Goal: Navigation & Orientation: Find specific page/section

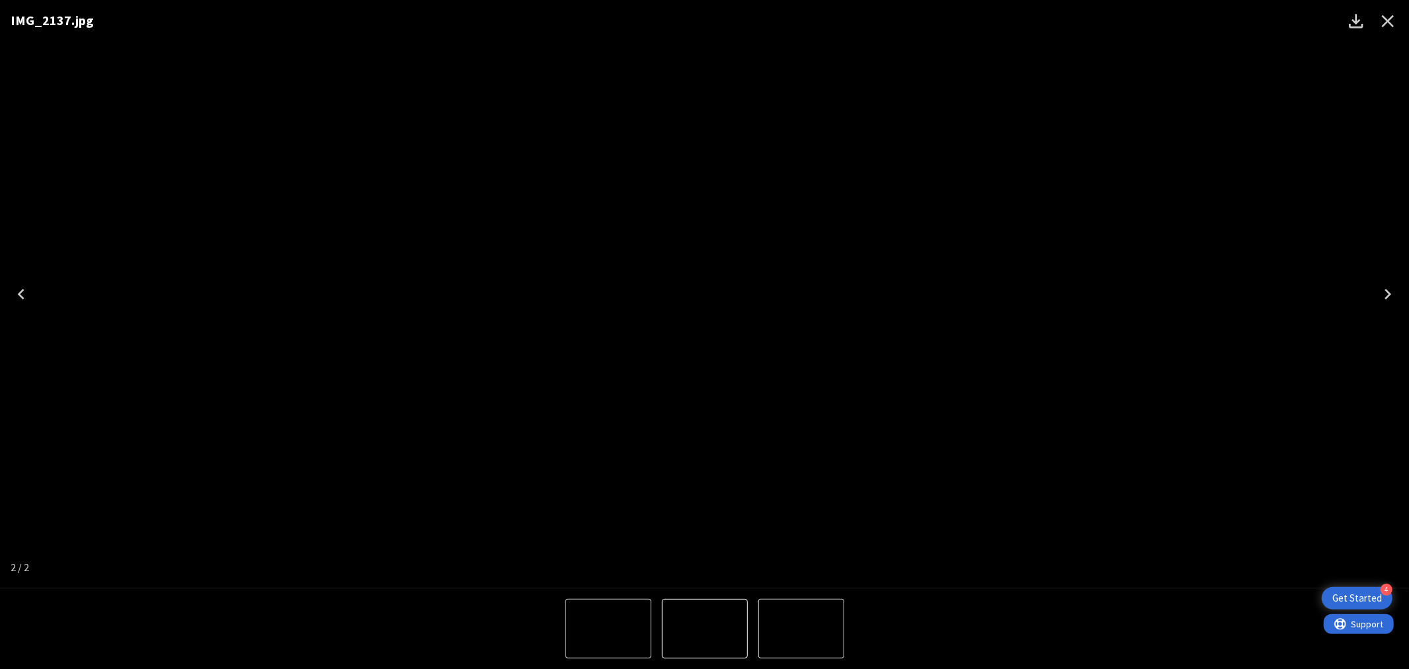
scroll to position [526, 97]
click at [1390, 20] on icon "Close" at bounding box center [1388, 21] width 13 height 13
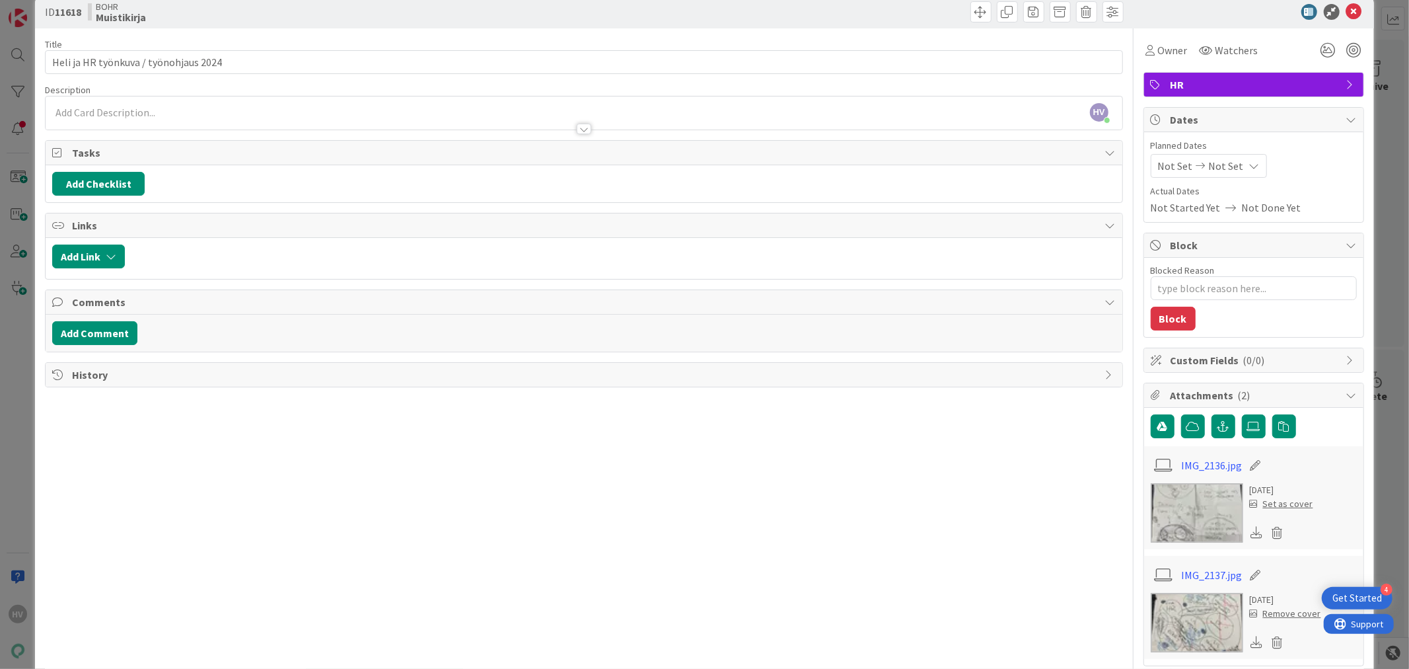
scroll to position [0, 0]
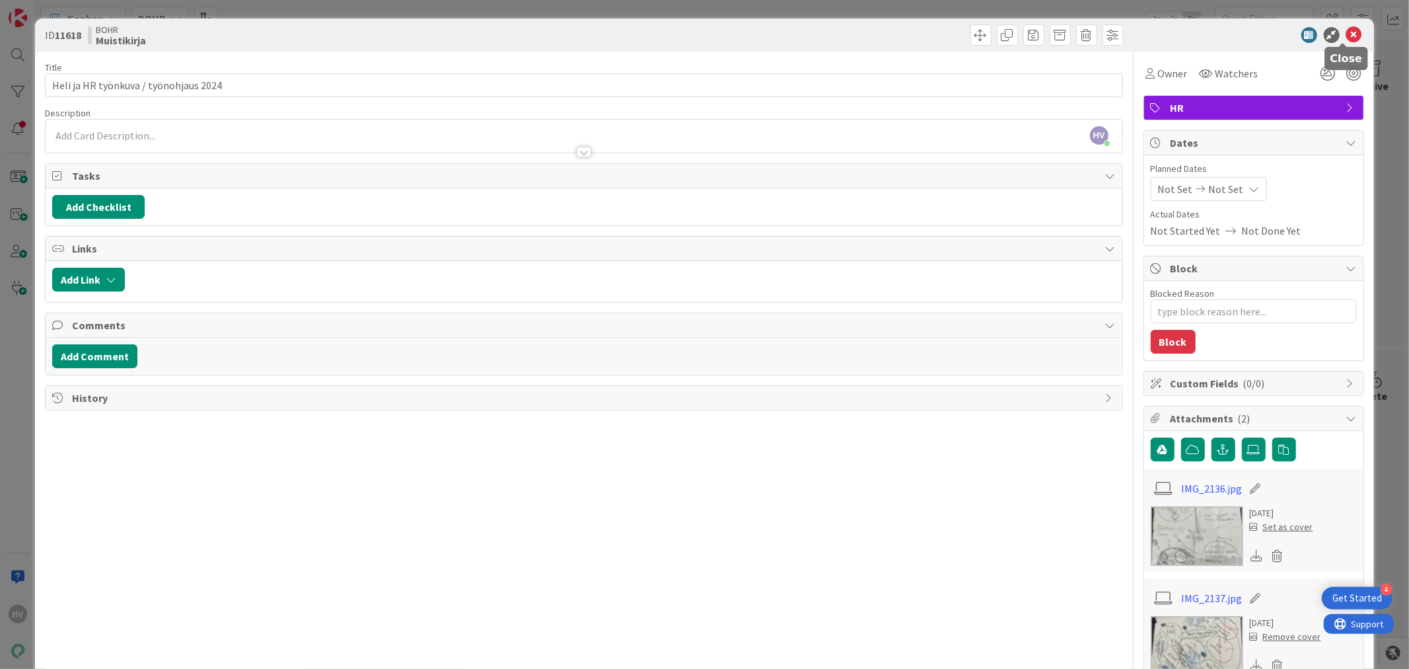
click at [1347, 34] on icon at bounding box center [1355, 35] width 16 height 16
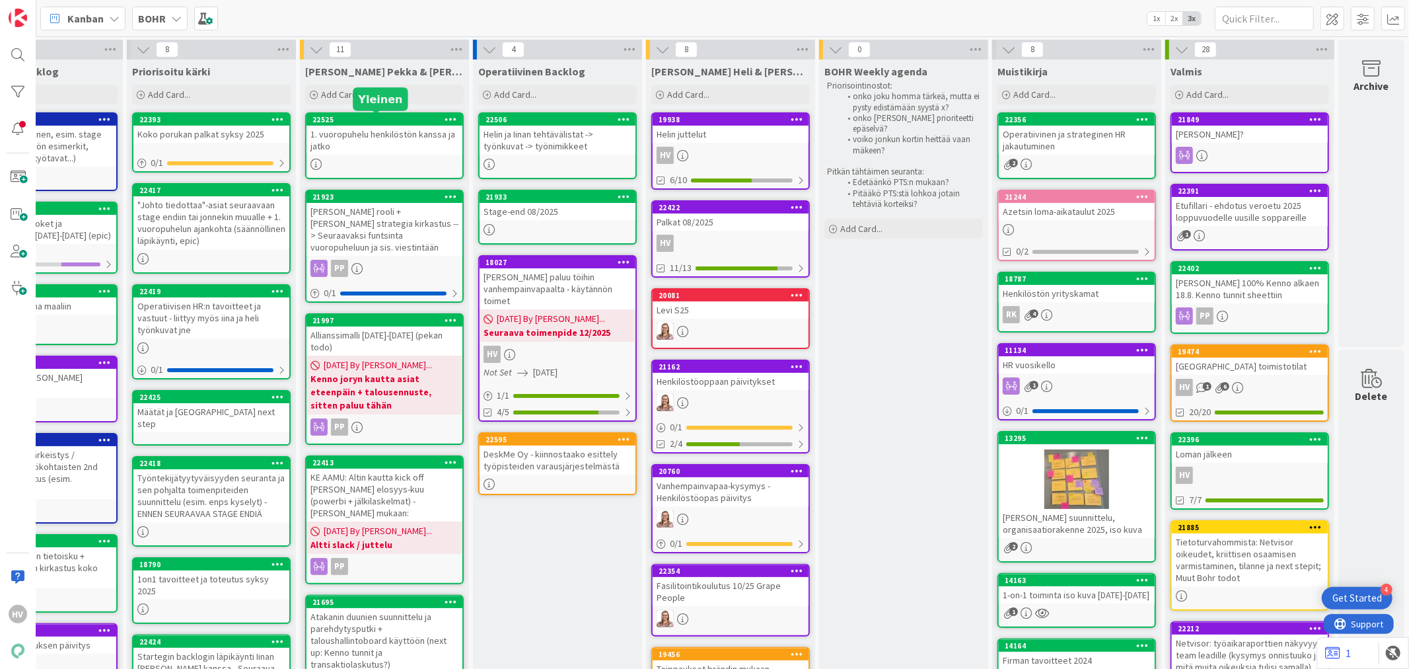
click at [354, 122] on div "22525" at bounding box center [388, 119] width 150 height 9
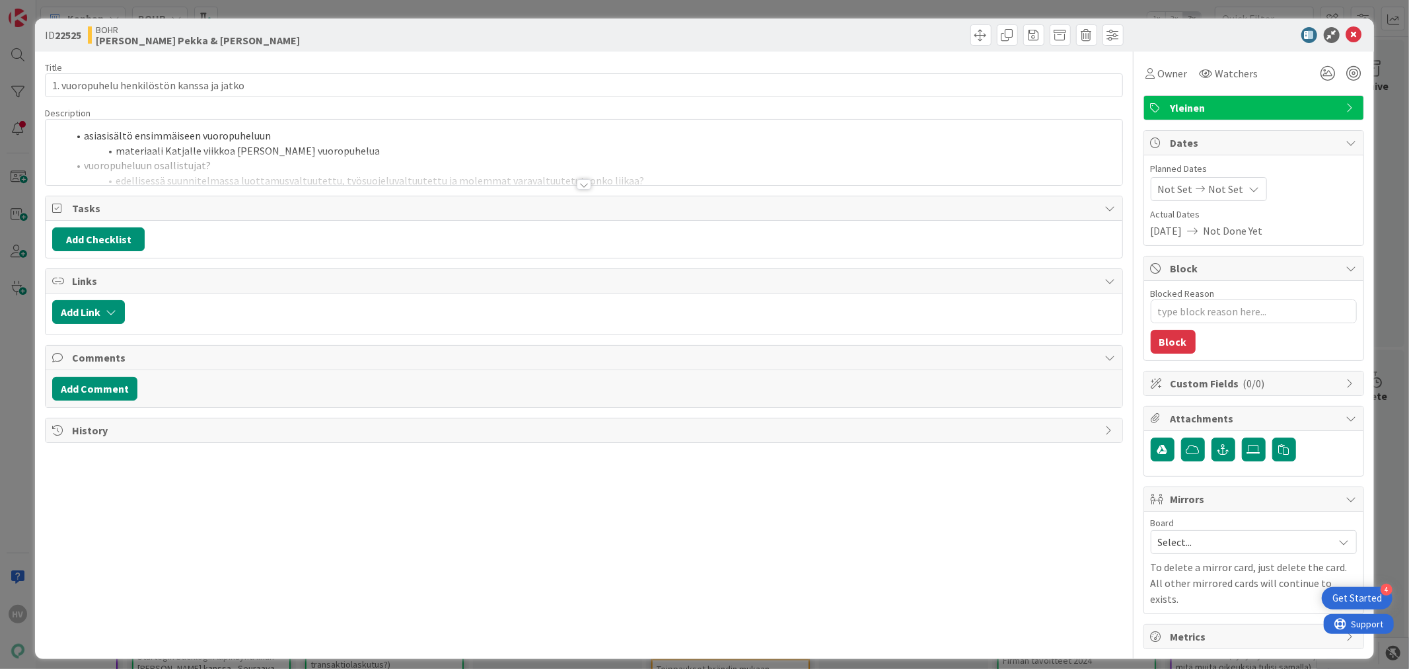
click at [584, 186] on div at bounding box center [584, 184] width 15 height 11
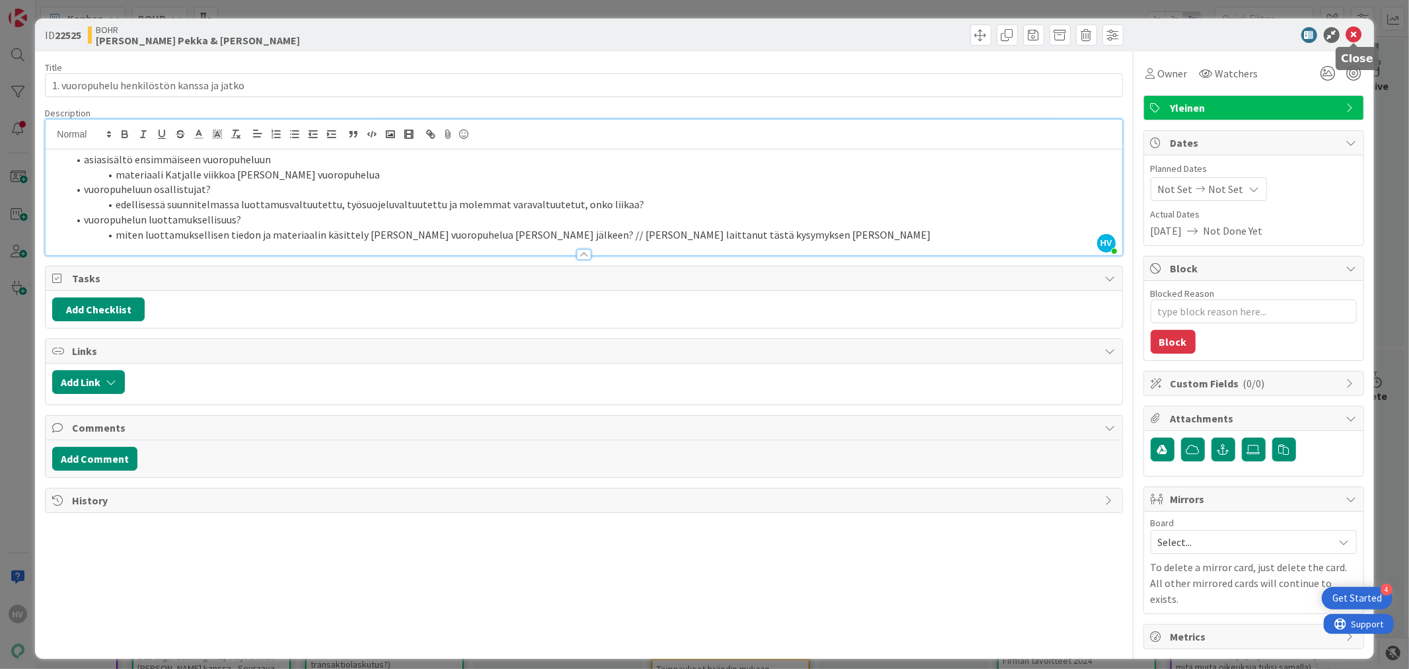
click at [1358, 41] on icon at bounding box center [1355, 35] width 16 height 16
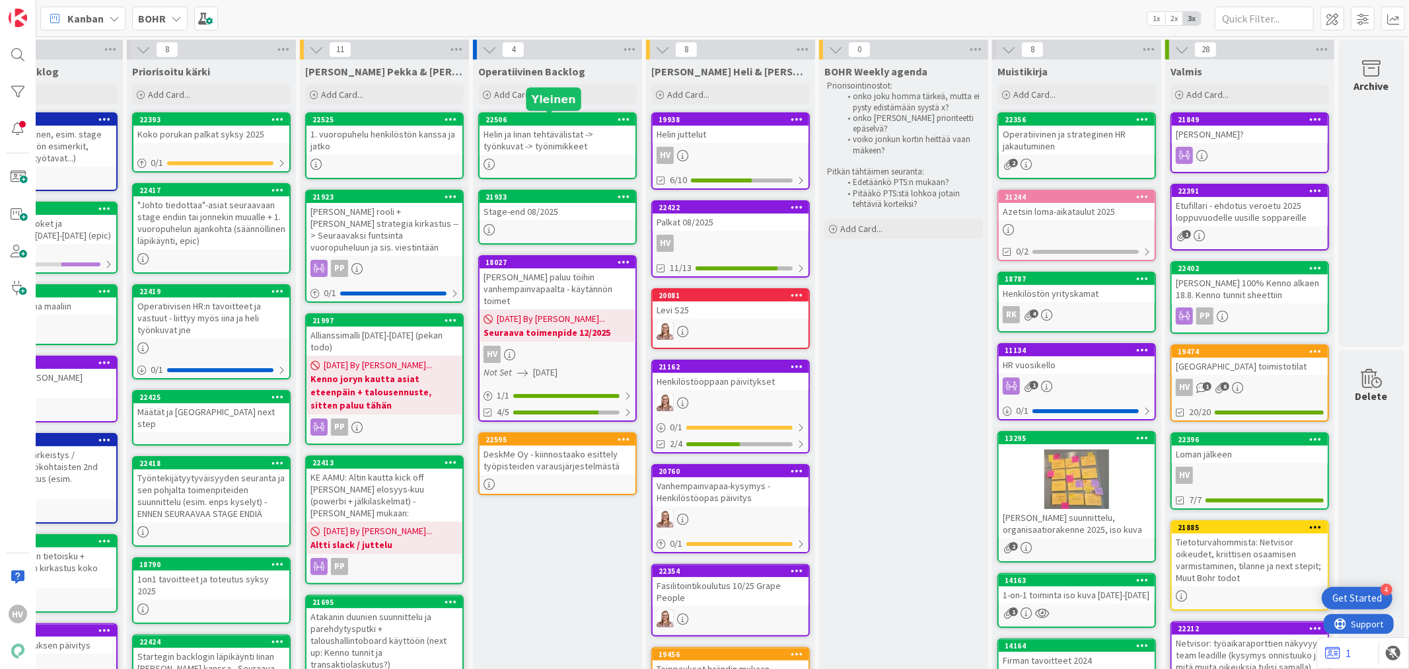
click at [532, 119] on div "22506" at bounding box center [561, 119] width 150 height 9
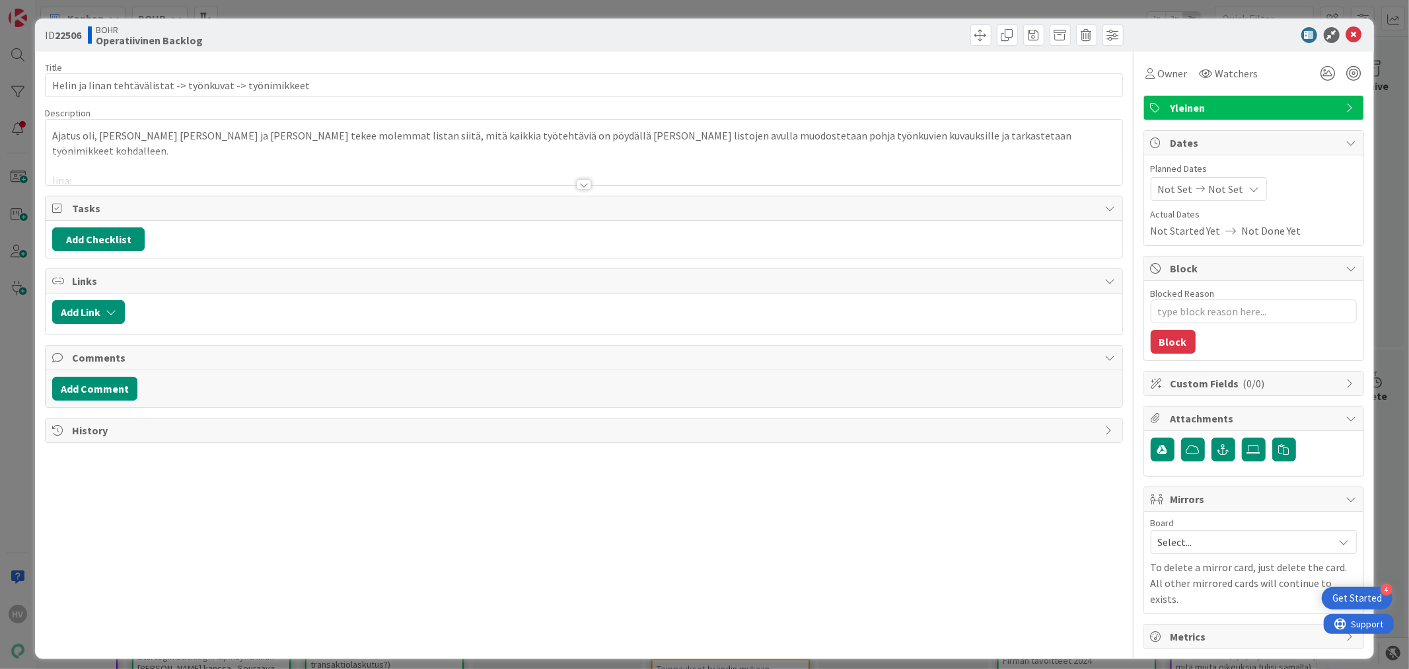
click at [586, 190] on div at bounding box center [584, 184] width 15 height 11
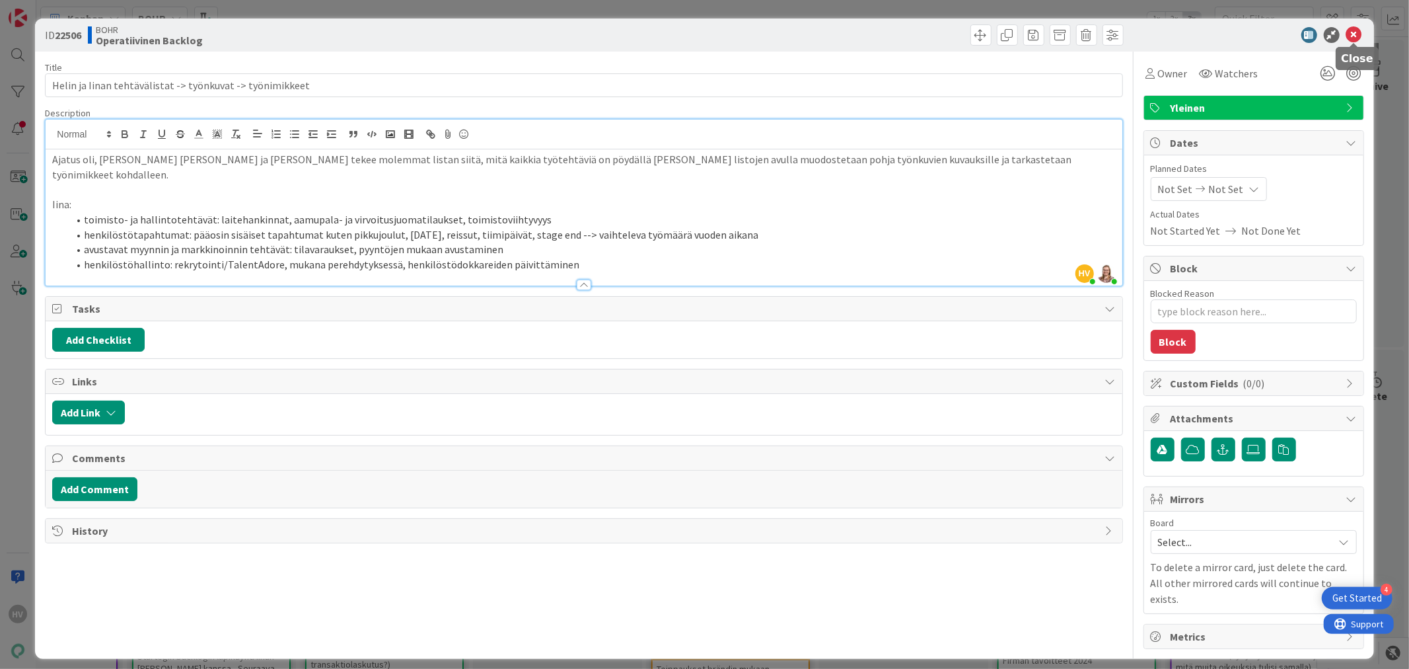
click at [1358, 36] on icon at bounding box center [1355, 35] width 16 height 16
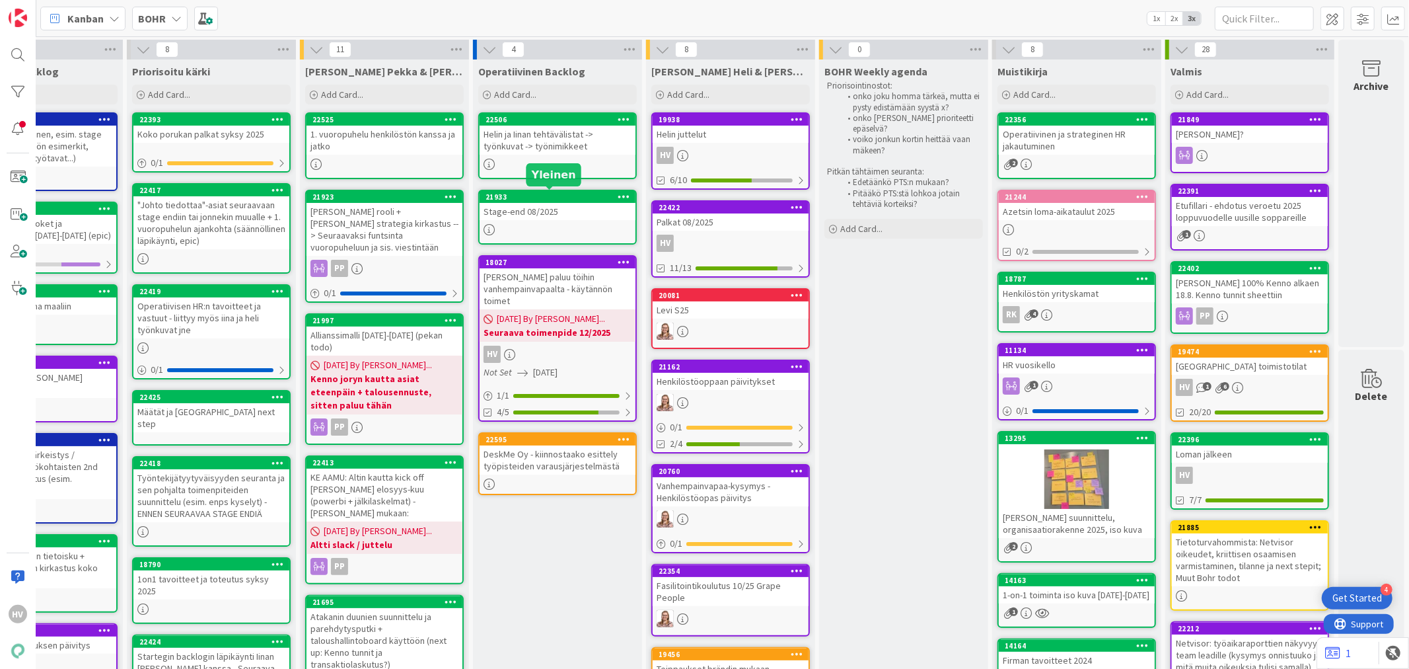
click at [513, 198] on div "21933" at bounding box center [561, 196] width 150 height 9
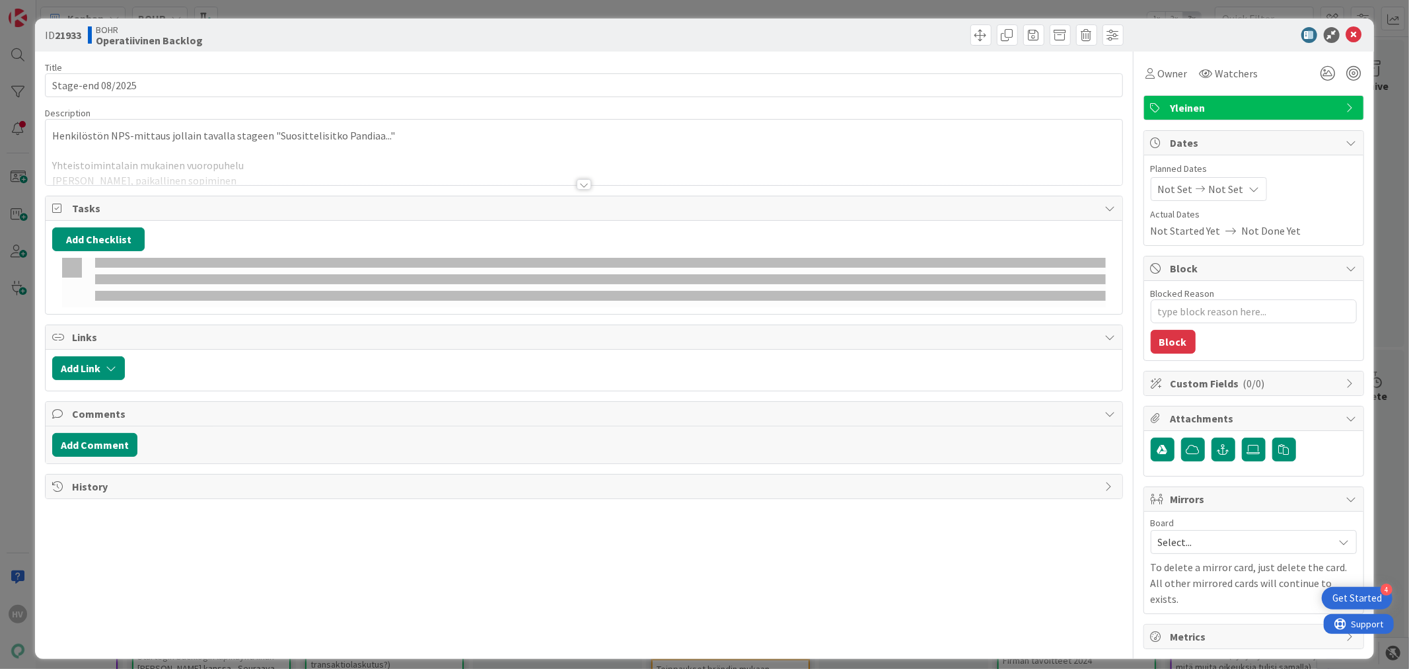
type textarea "x"
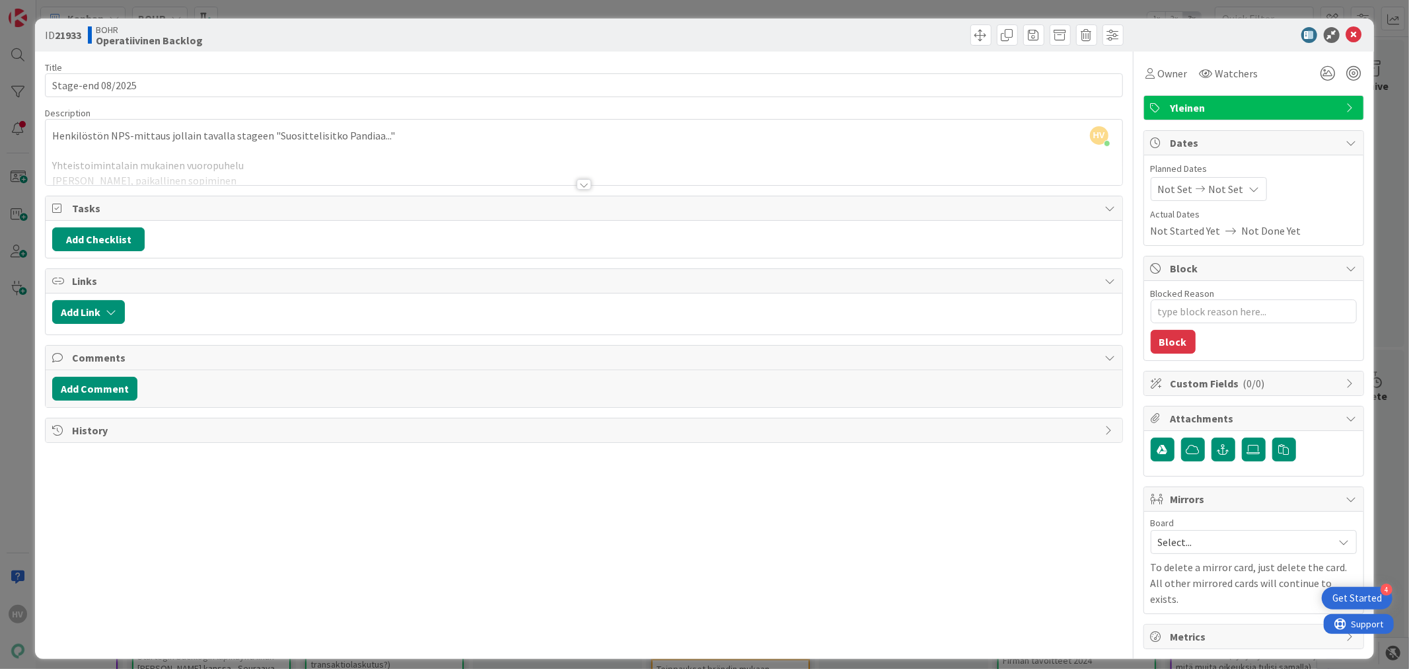
click at [584, 185] on div at bounding box center [584, 184] width 15 height 11
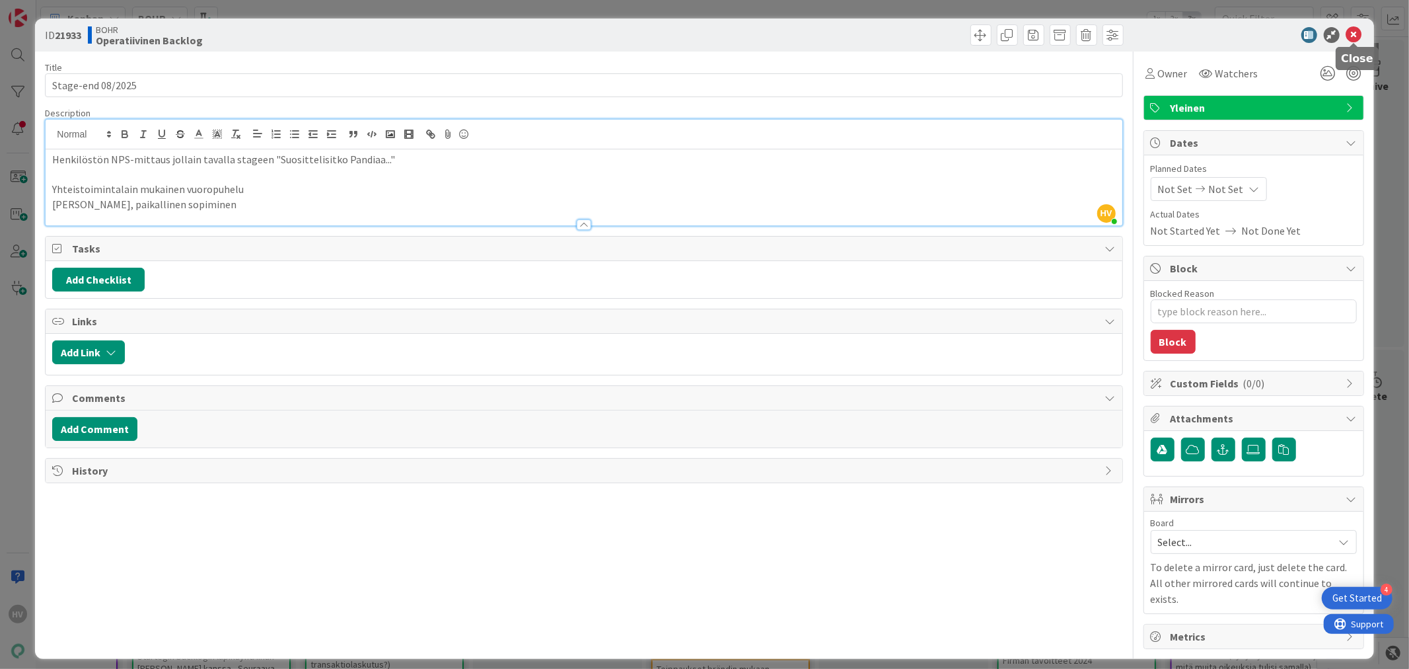
click at [1355, 36] on icon at bounding box center [1355, 35] width 16 height 16
